Goal: Find specific page/section: Find specific page/section

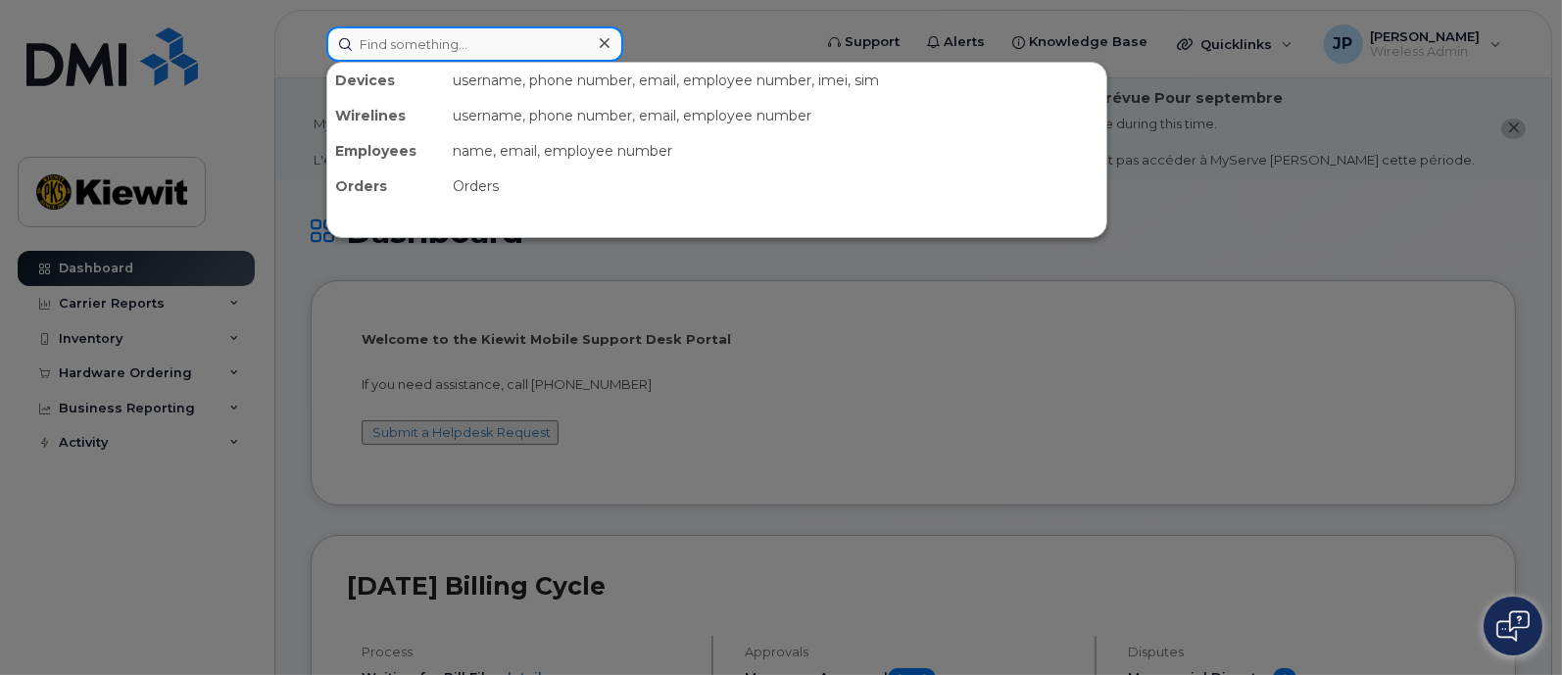
click at [526, 39] on input at bounding box center [474, 43] width 297 height 35
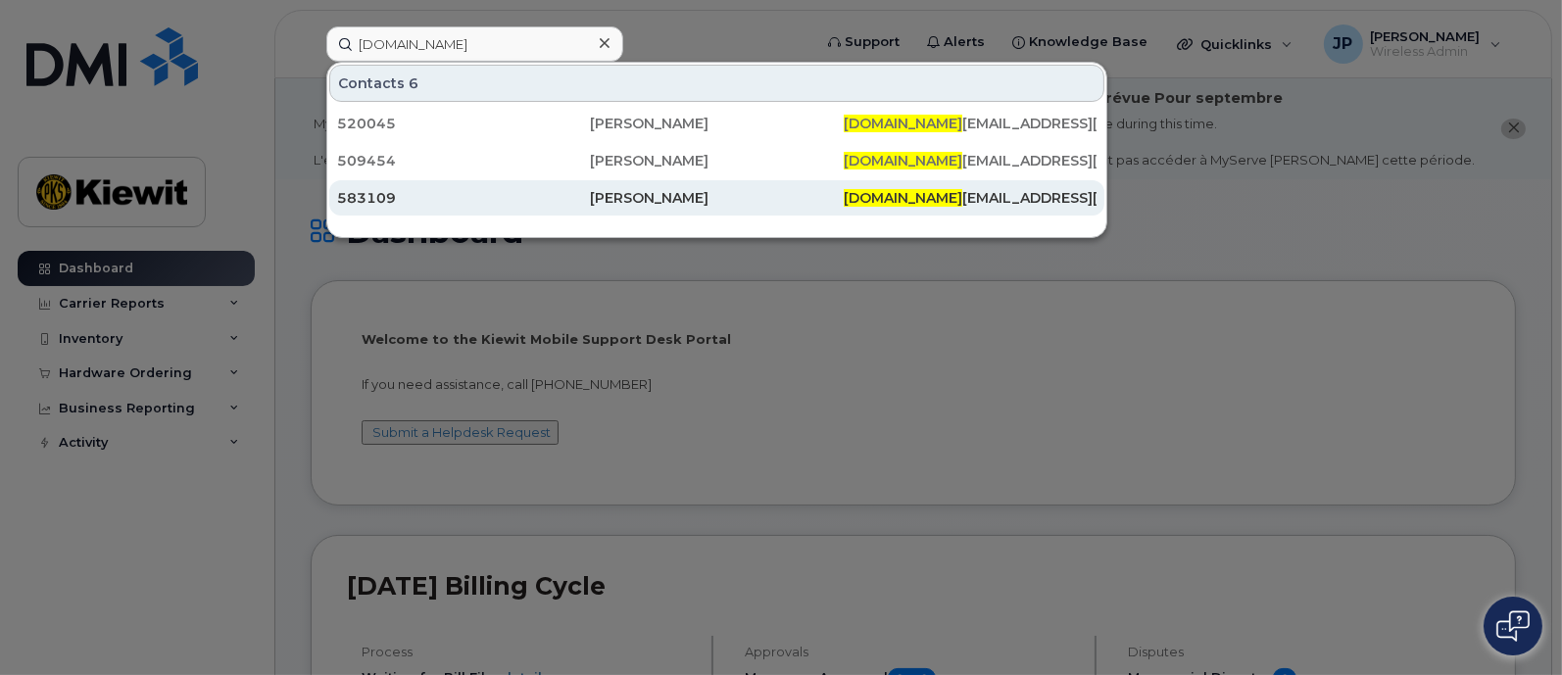
click at [588, 193] on div "583109" at bounding box center [463, 198] width 253 height 20
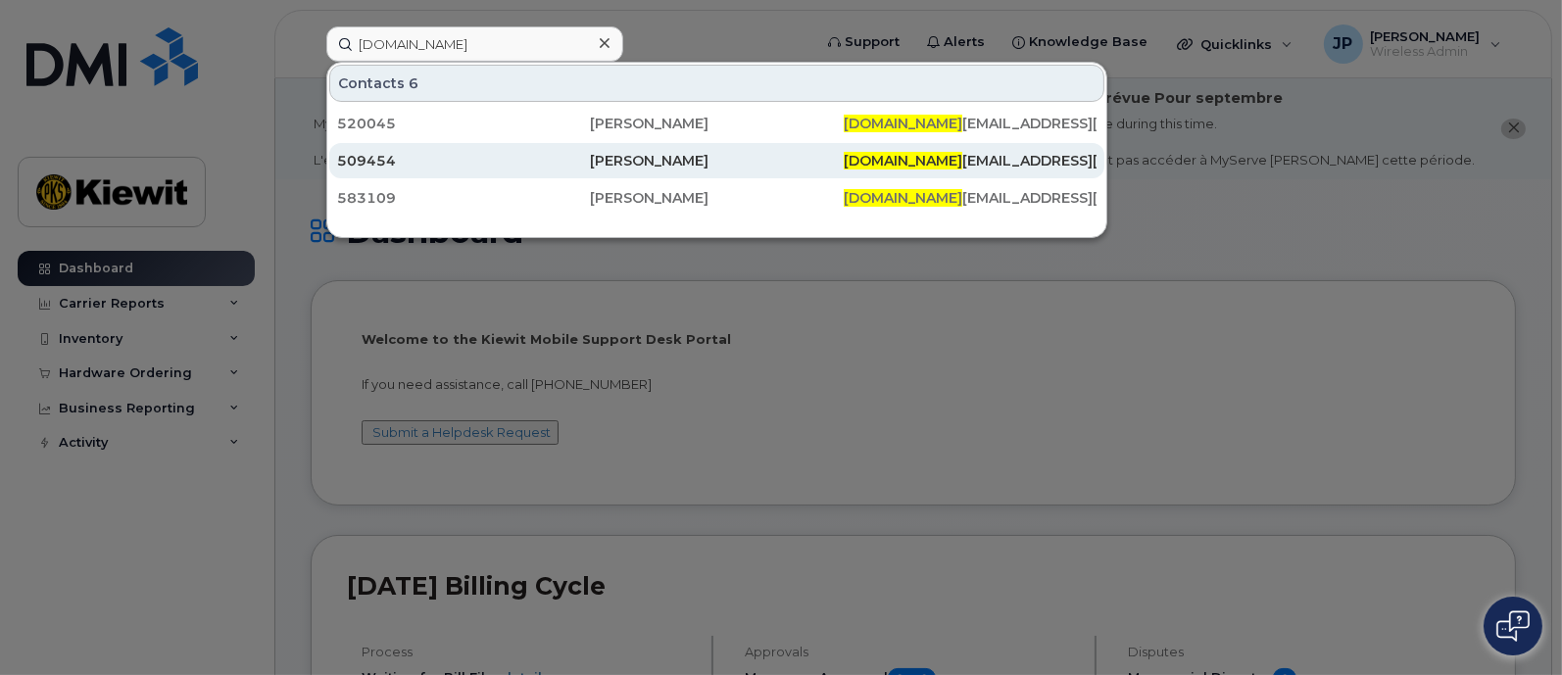
click at [677, 153] on div "[PERSON_NAME]" at bounding box center [716, 161] width 253 height 20
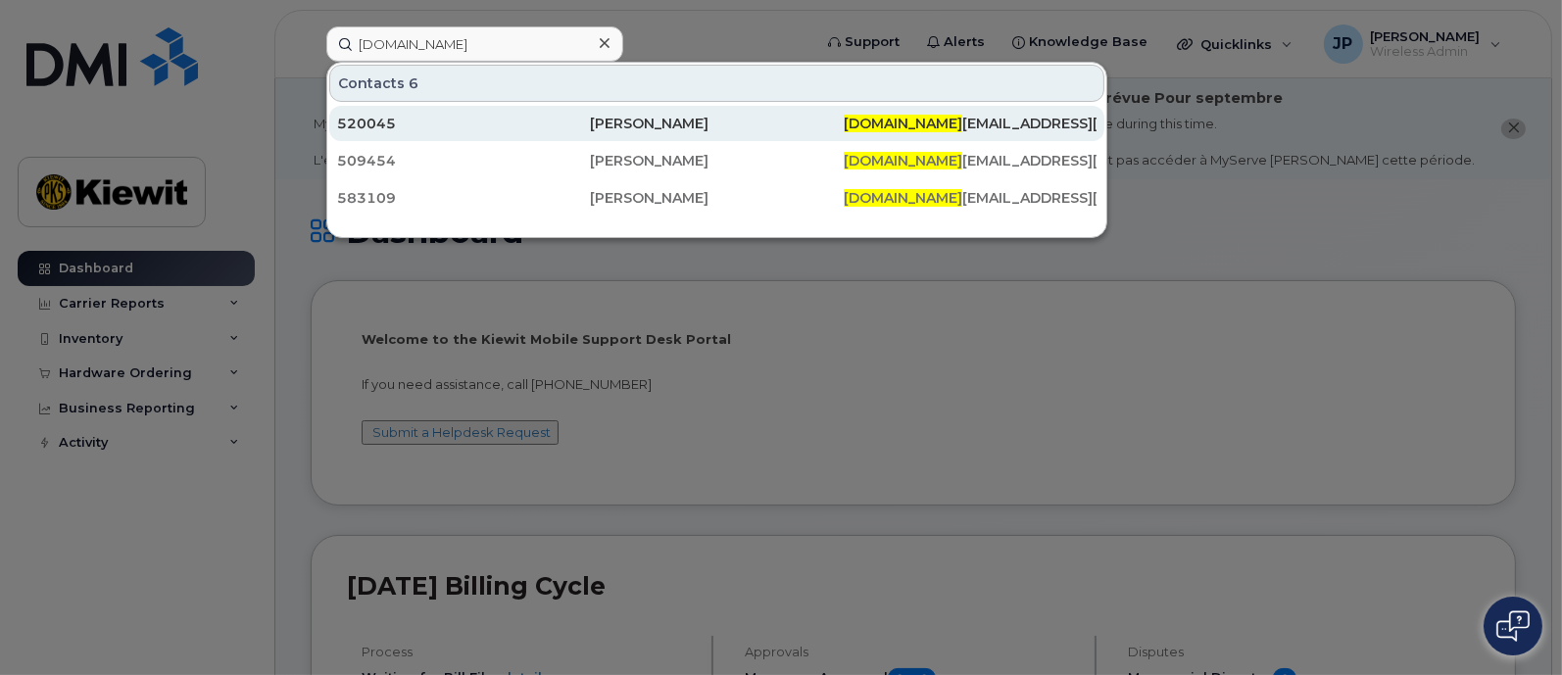
click at [663, 126] on div "[PERSON_NAME]" at bounding box center [716, 124] width 253 height 20
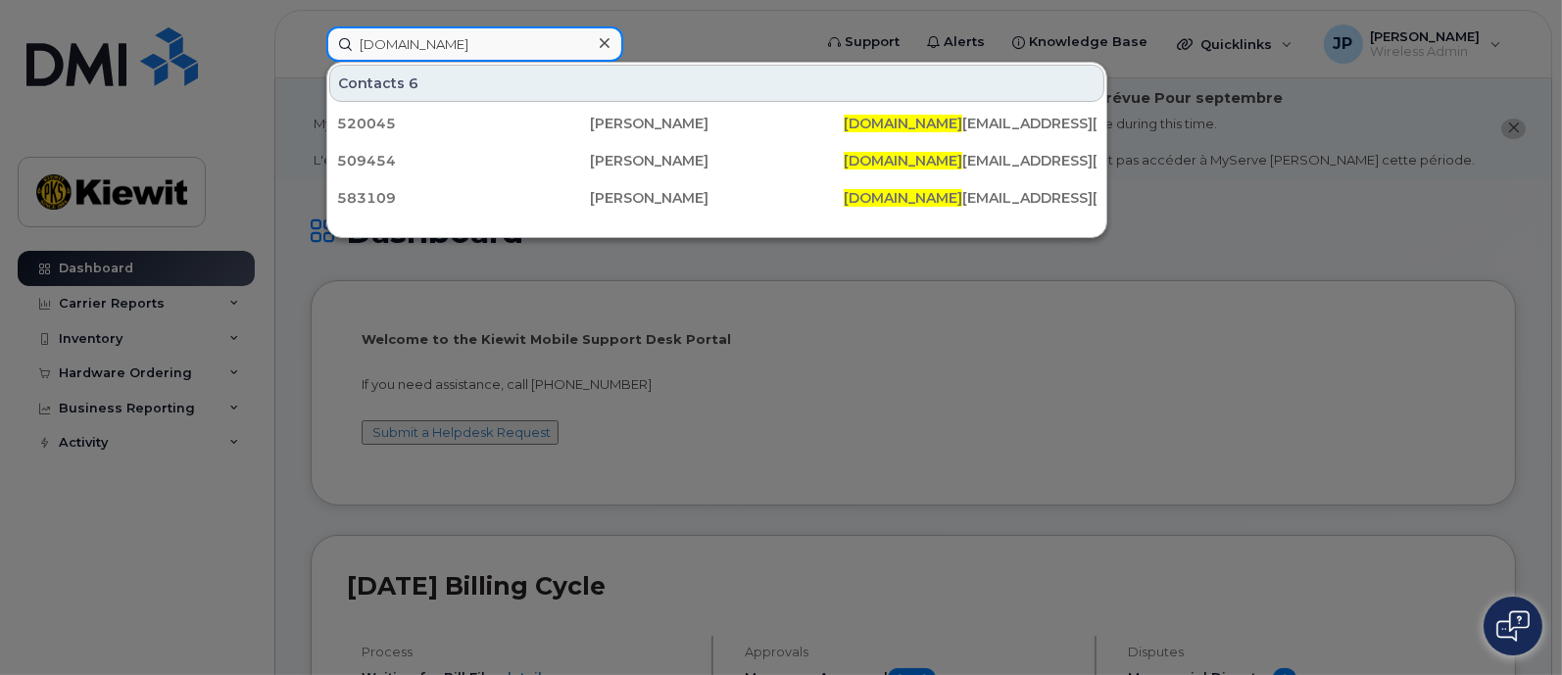
click at [451, 45] on input "[DOMAIN_NAME]" at bounding box center [474, 43] width 297 height 35
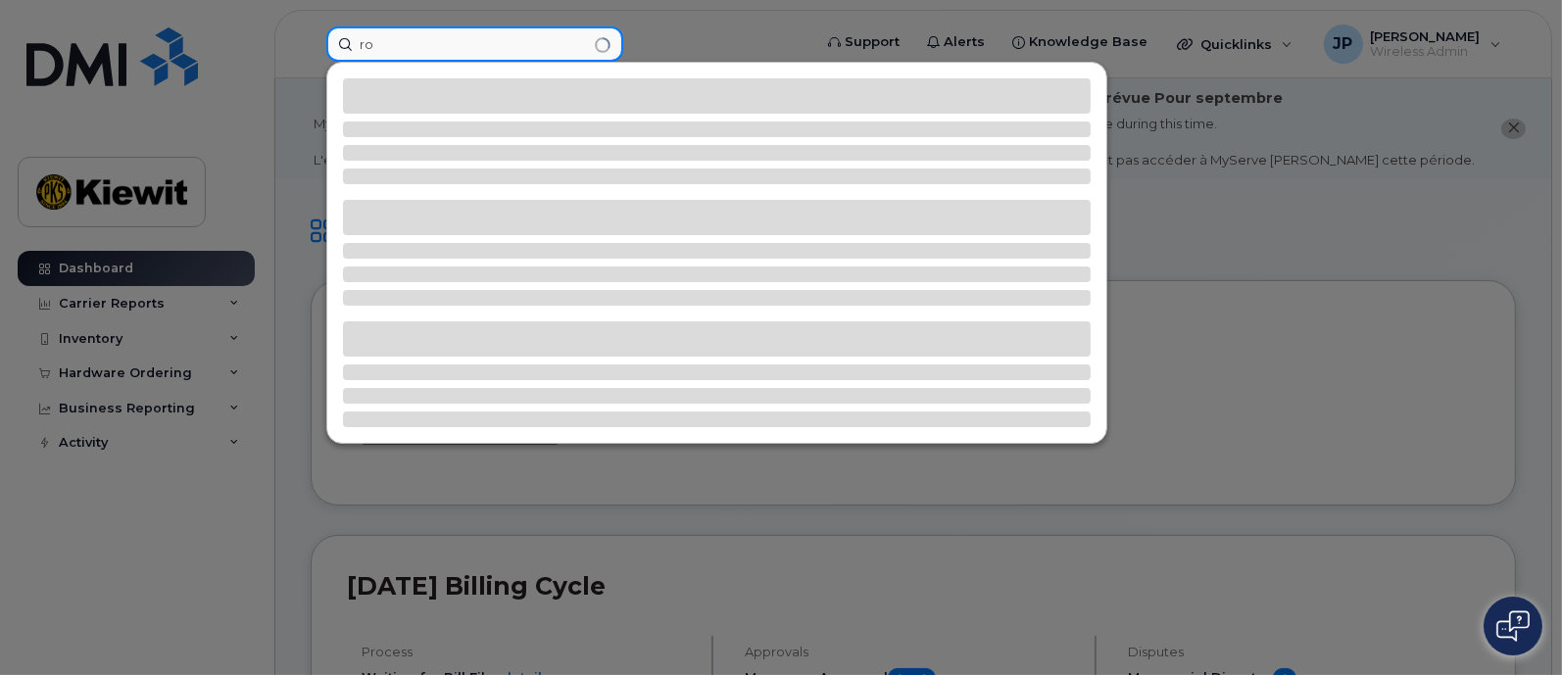
type input "r"
type input "s"
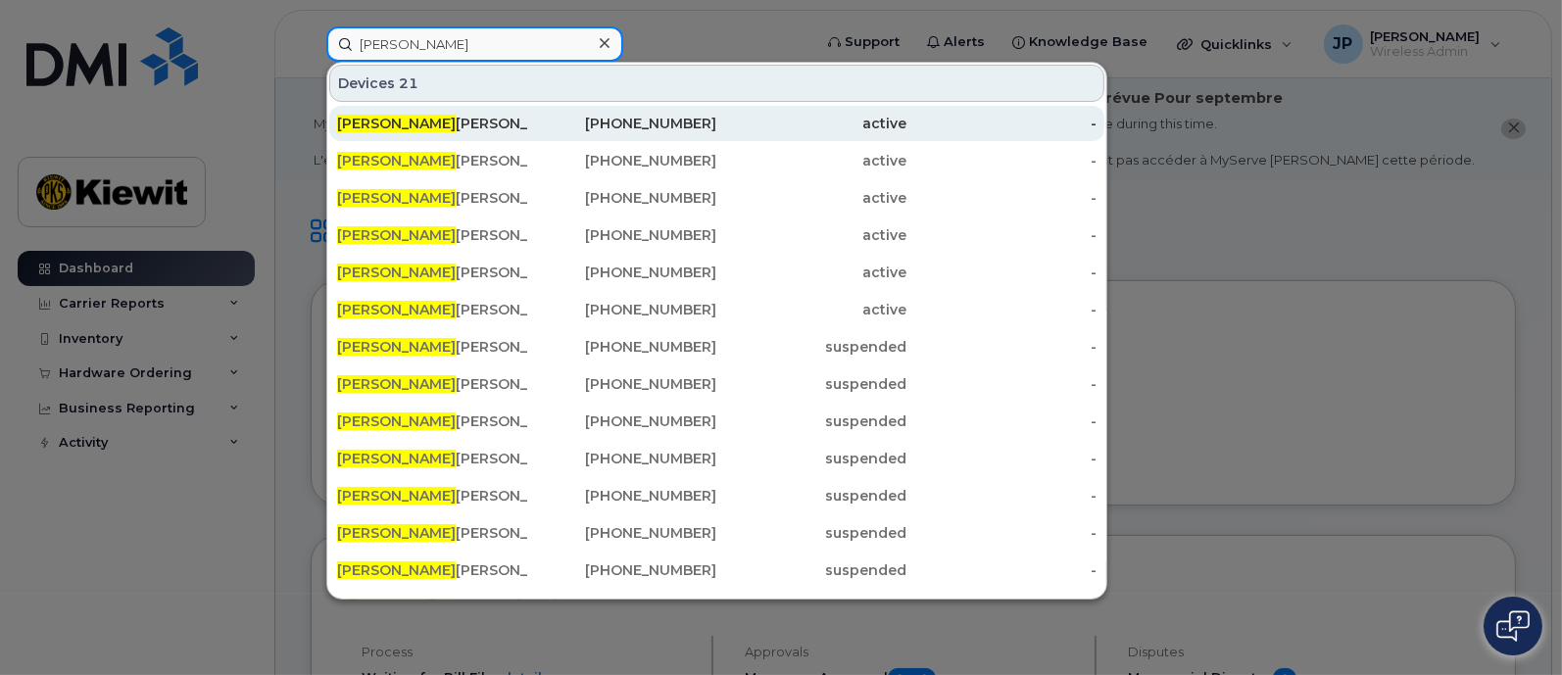
type input "[PERSON_NAME]"
click at [725, 118] on div "active" at bounding box center [812, 124] width 190 height 20
